Goal: Task Accomplishment & Management: Manage account settings

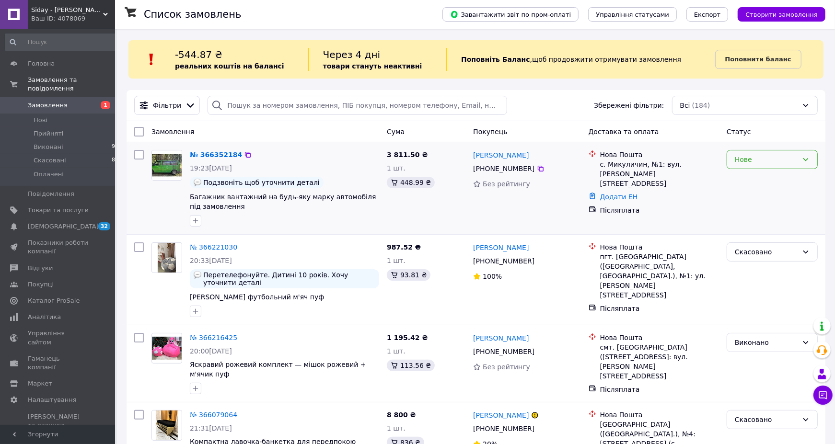
click at [761, 158] on div "Нове" at bounding box center [766, 159] width 63 height 11
click at [754, 213] on li "Скасовано" at bounding box center [772, 214] width 90 height 17
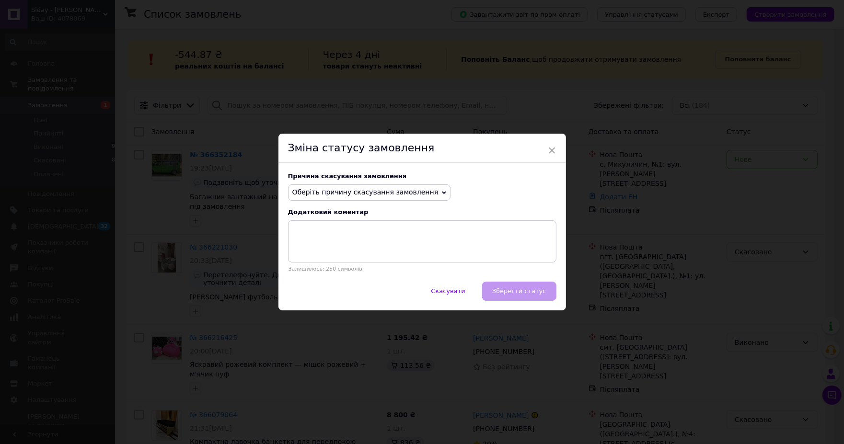
click at [313, 196] on span "Оберіть причину скасування замовлення" at bounding box center [365, 192] width 146 height 8
click at [327, 242] on li "Оплата не надійшла" at bounding box center [369, 237] width 162 height 13
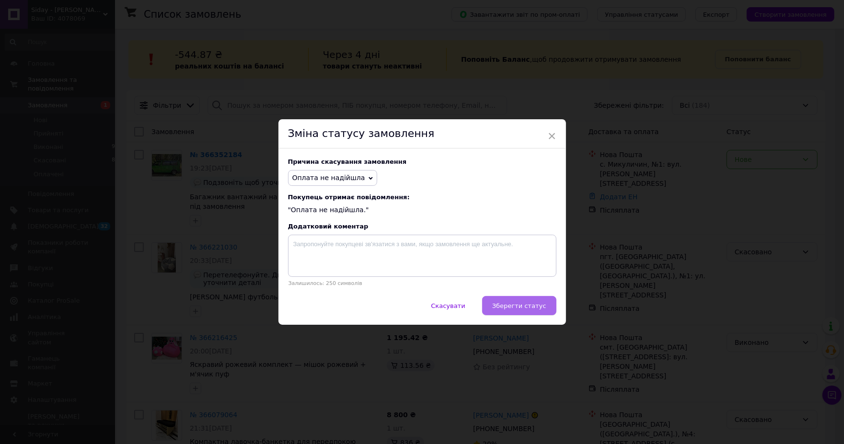
click at [529, 299] on button "Зберегти статус" at bounding box center [519, 305] width 74 height 19
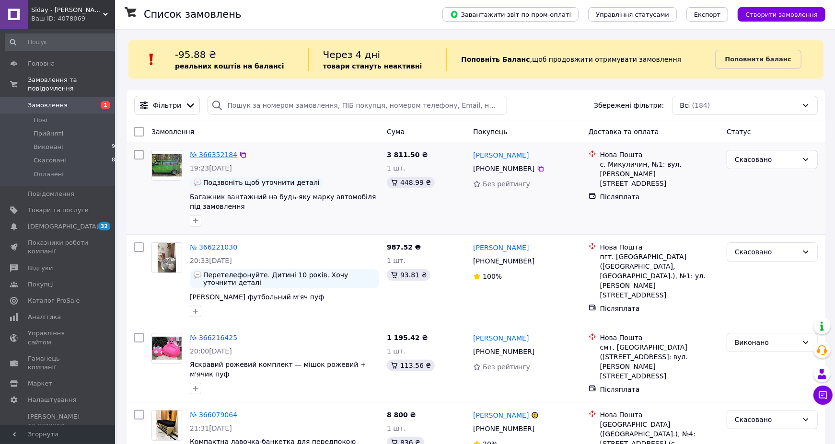
click at [227, 155] on link "№ 366352184" at bounding box center [213, 155] width 47 height 8
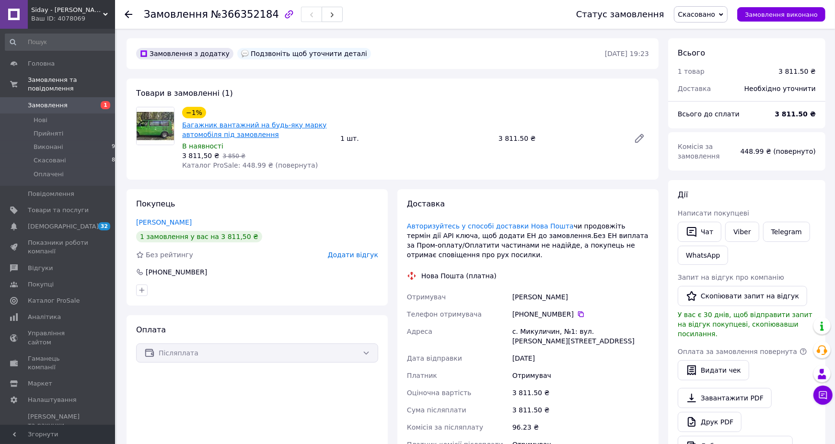
click at [245, 127] on link "Багажник вантажний на будь-яку марку автомобіля під замовлення" at bounding box center [254, 129] width 145 height 17
